Goal: Information Seeking & Learning: Learn about a topic

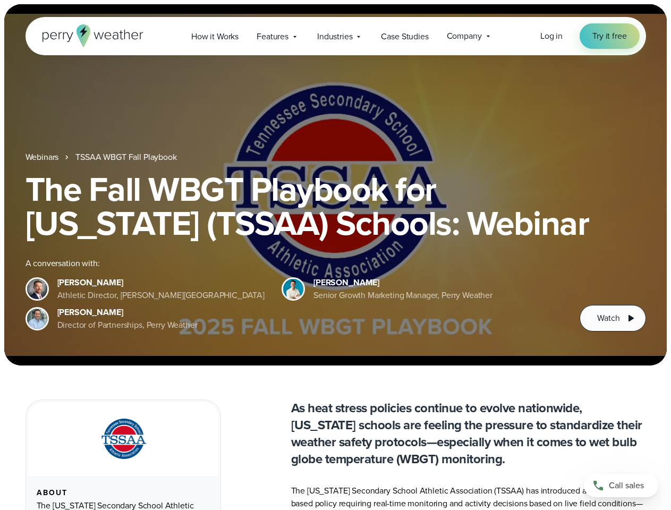
click at [335, 255] on div "The Fall WBGT Playbook for [US_STATE] (TSSAA) Schools: Webinar A conversation w…" at bounding box center [335, 251] width 620 height 159
click at [335, 36] on span "Industries" at bounding box center [334, 36] width 35 height 13
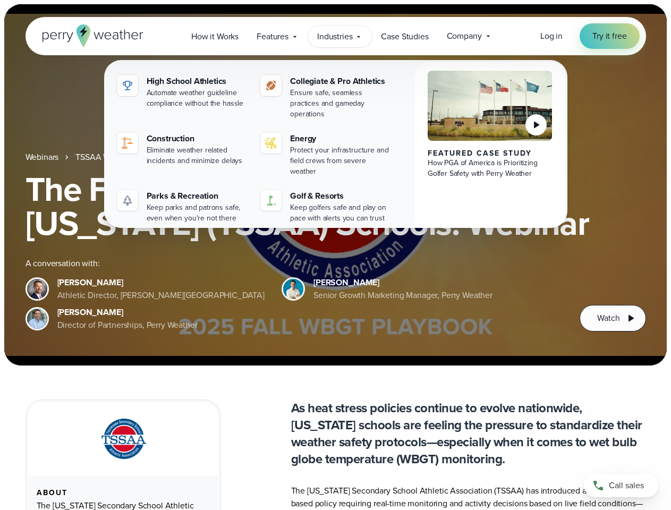
click at [335, 185] on h1 "The Fall WBGT Playbook for [US_STATE] (TSSAA) Schools: Webinar" at bounding box center [335, 206] width 620 height 68
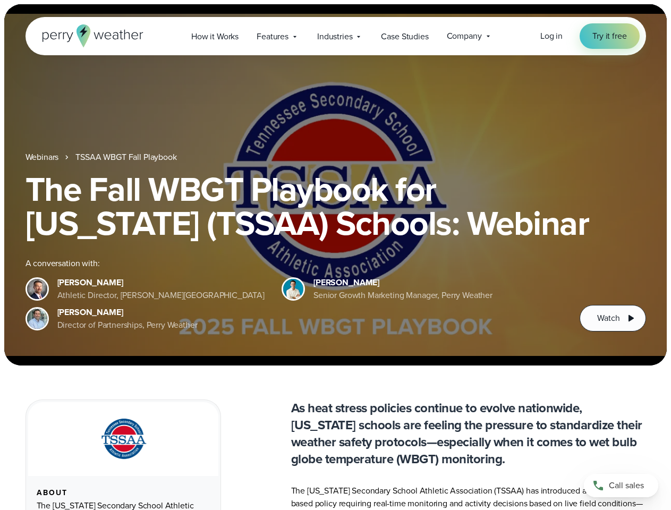
click at [127, 157] on link "TSSAA WBGT Fall Playbook" at bounding box center [125, 157] width 101 height 13
click at [612, 318] on span "Watch" at bounding box center [608, 318] width 22 height 13
